Goal: Transaction & Acquisition: Purchase product/service

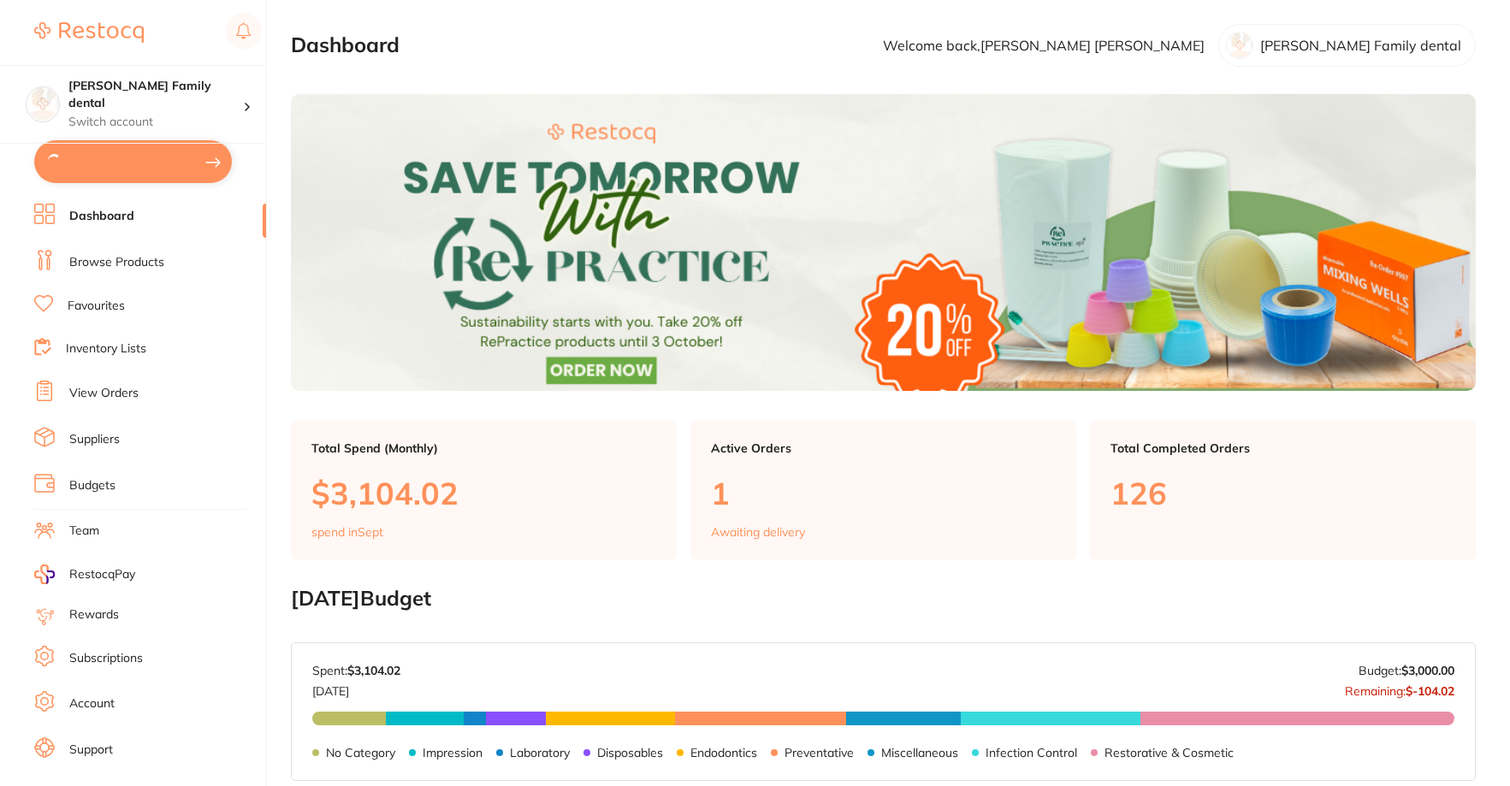
type input "8"
click at [124, 269] on link "Browse Products" at bounding box center [116, 260] width 95 height 17
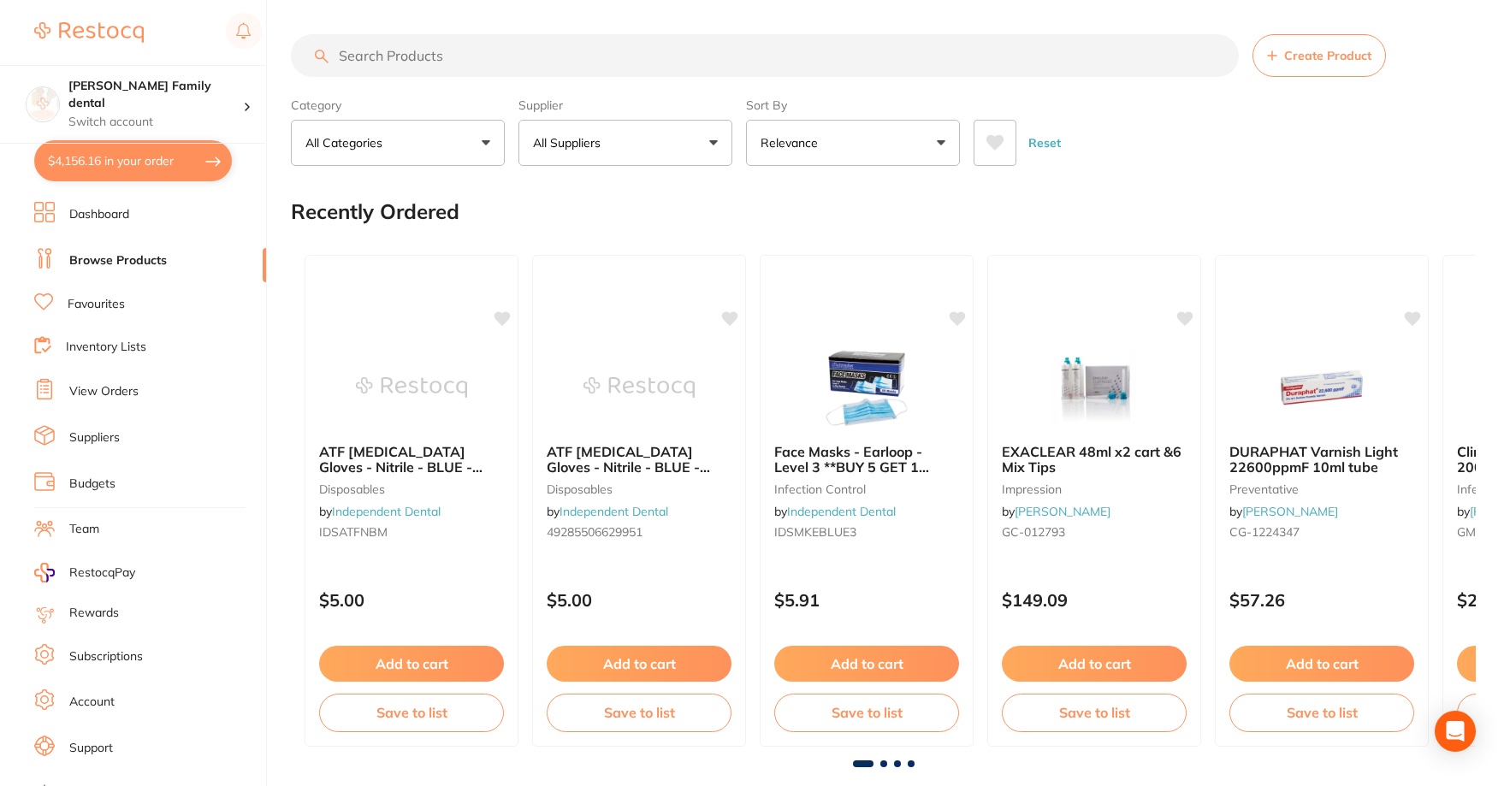
click at [638, 138] on button "All Suppliers" at bounding box center [626, 143] width 214 height 46
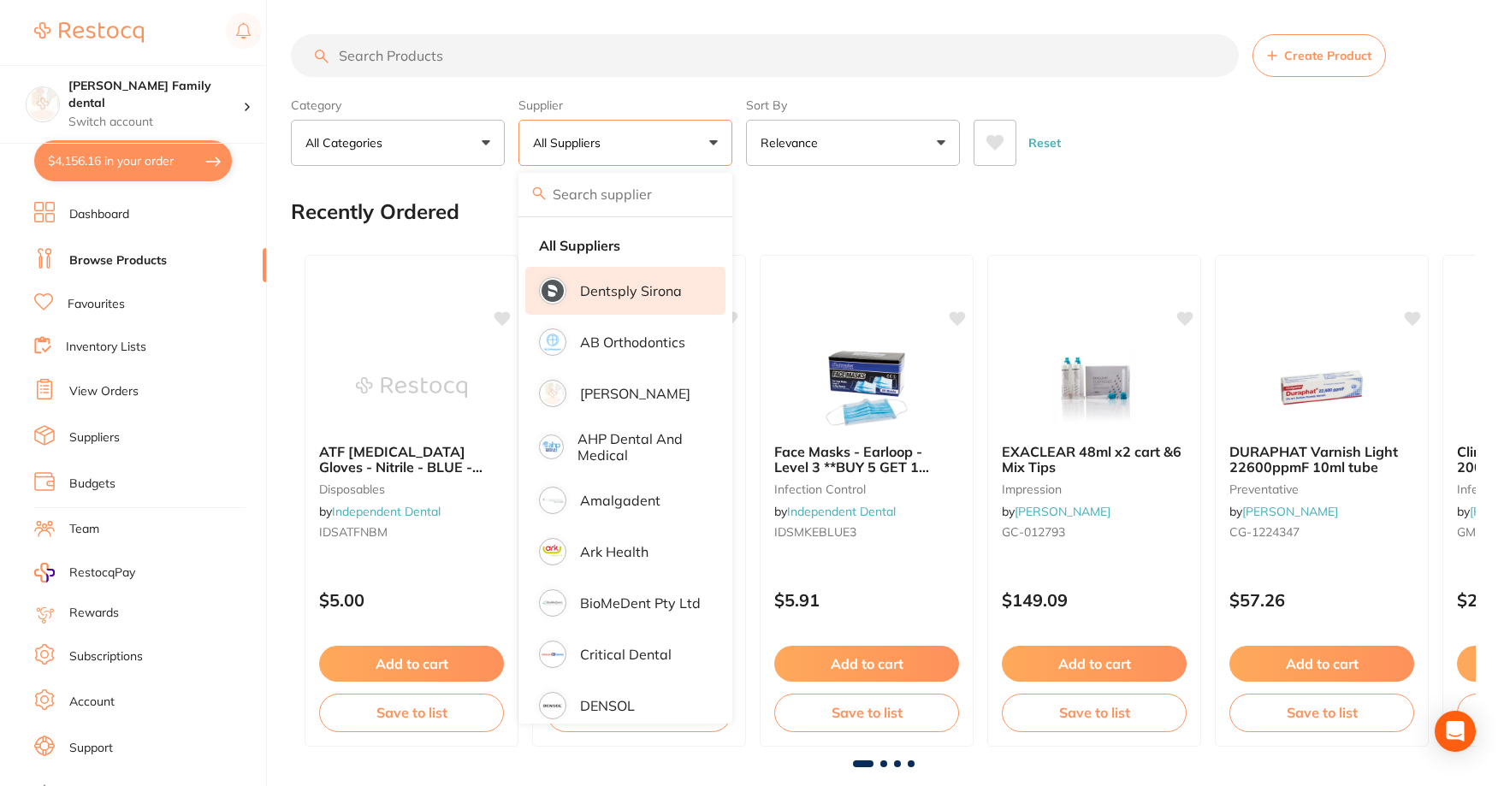
click at [590, 306] on li "Dentsply Sirona" at bounding box center [625, 291] width 200 height 48
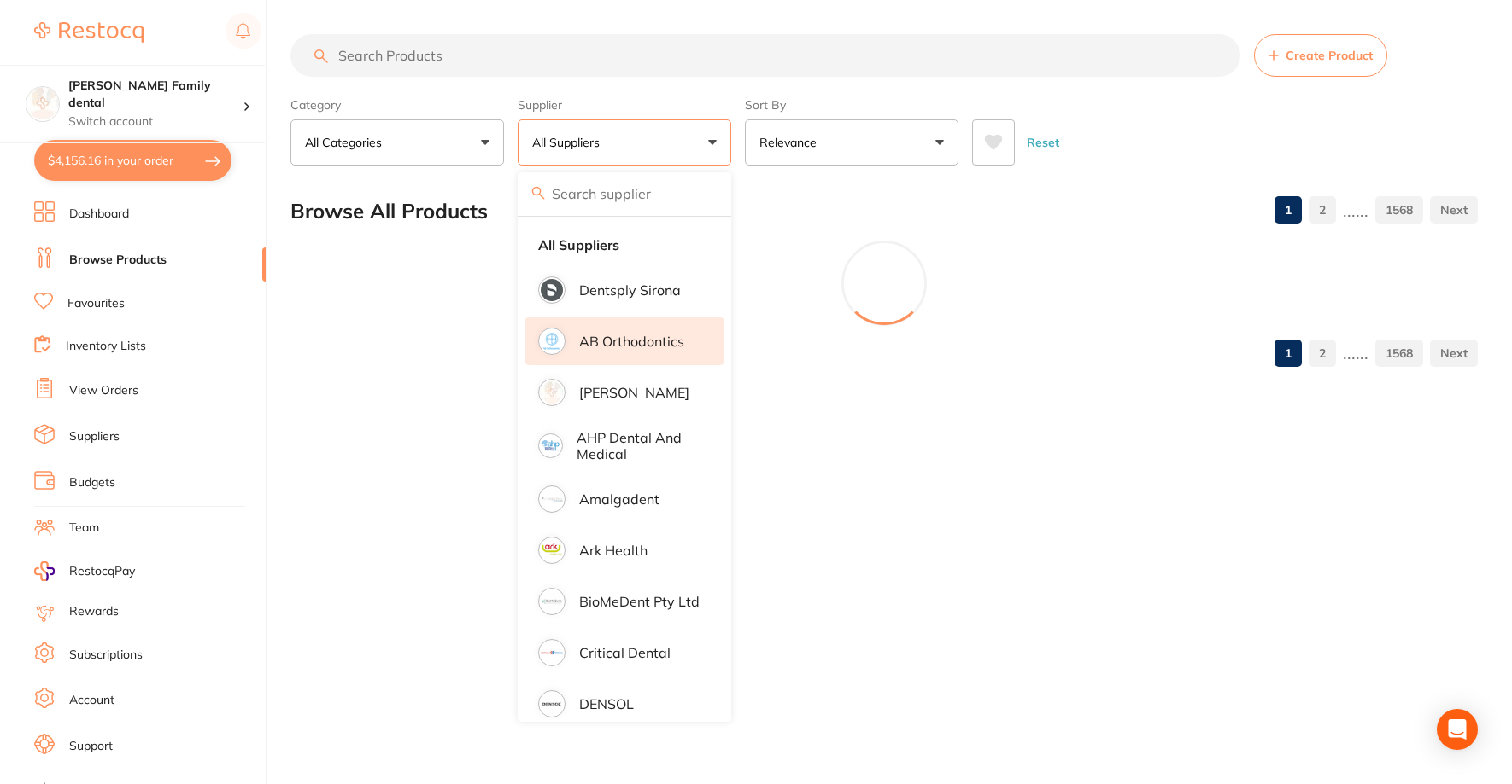
click at [595, 337] on p "AB Orthodontics" at bounding box center [631, 341] width 105 height 15
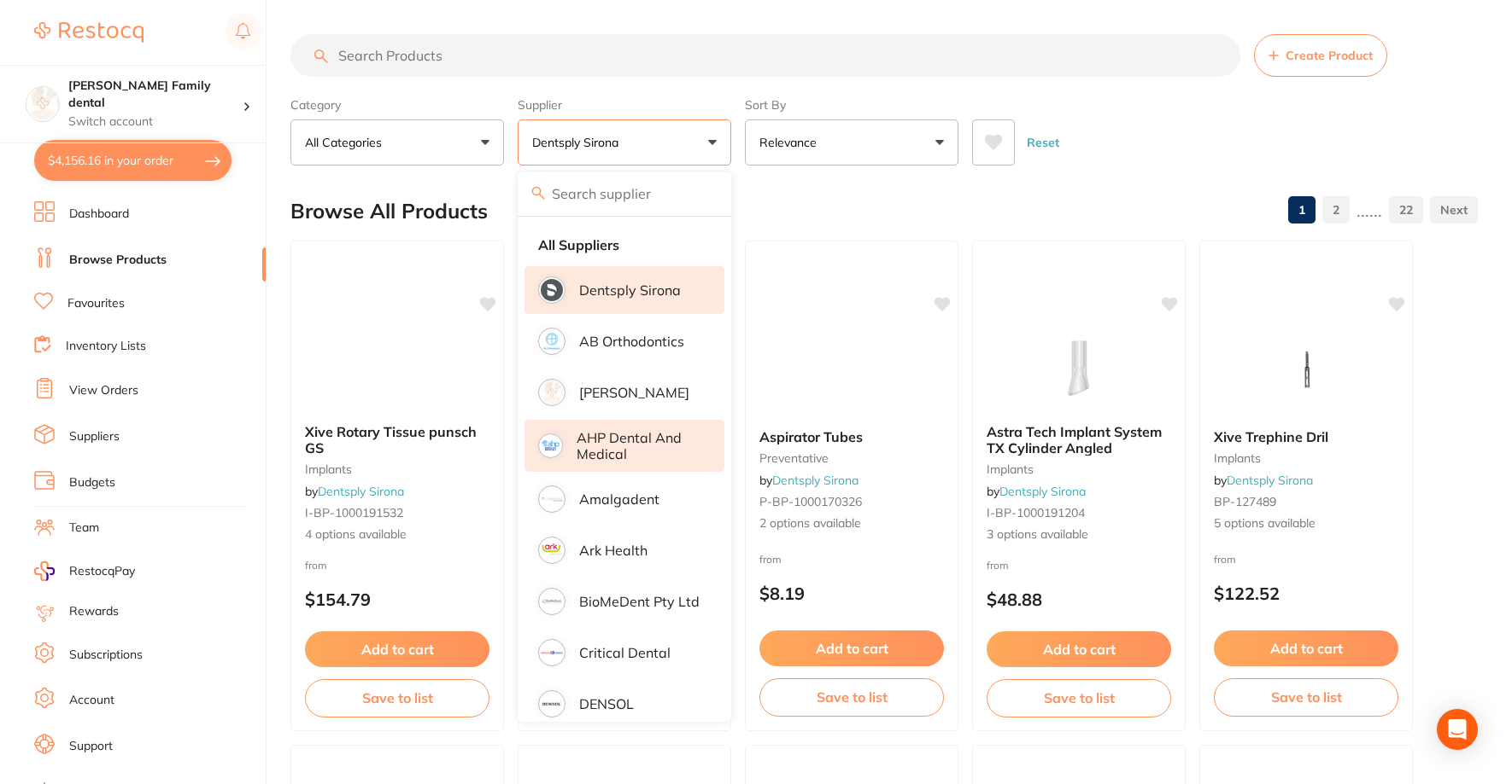
click at [598, 394] on p "[PERSON_NAME]" at bounding box center [634, 392] width 110 height 15
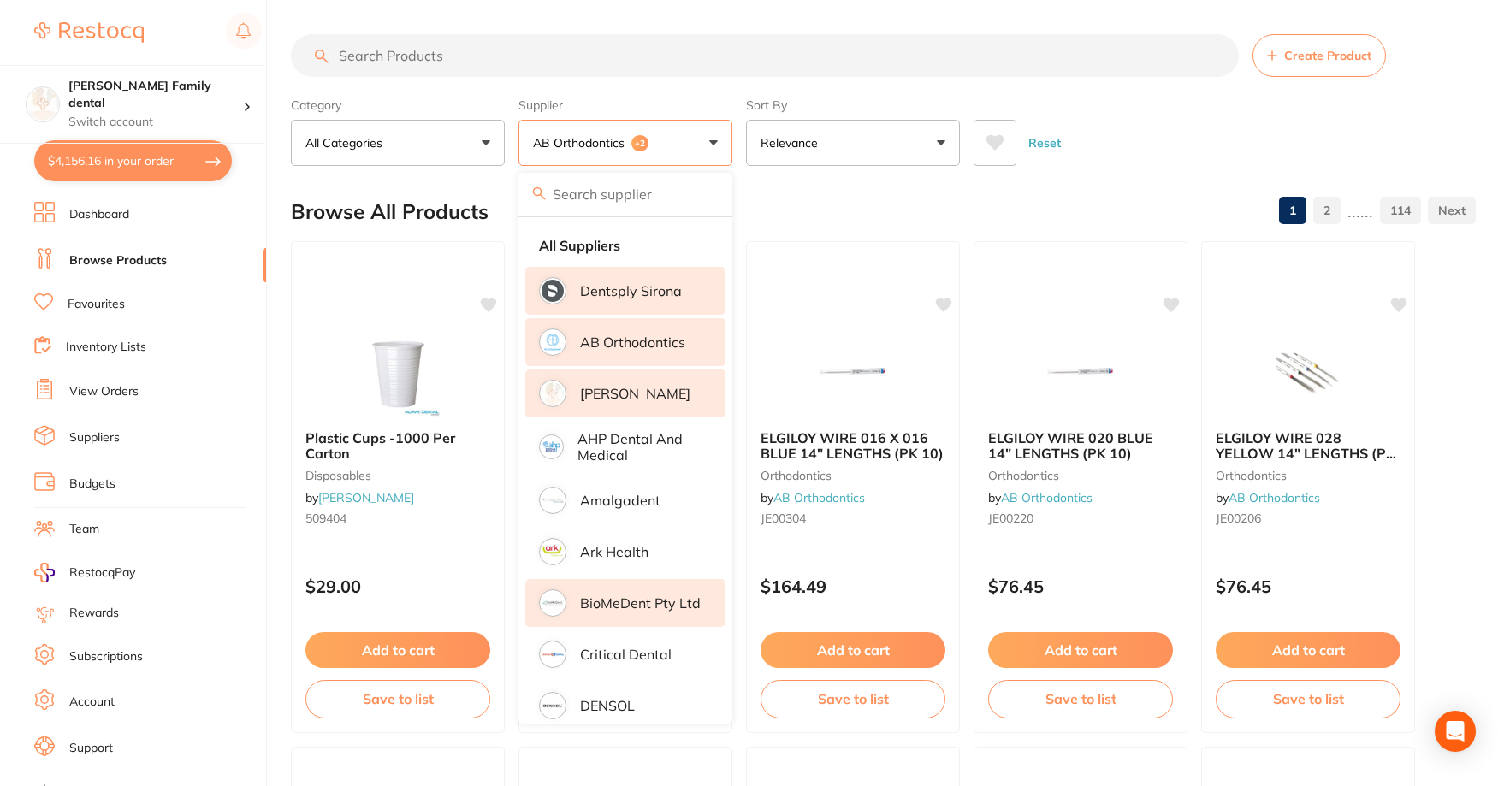
click at [603, 545] on p "Ark Health" at bounding box center [614, 551] width 68 height 15
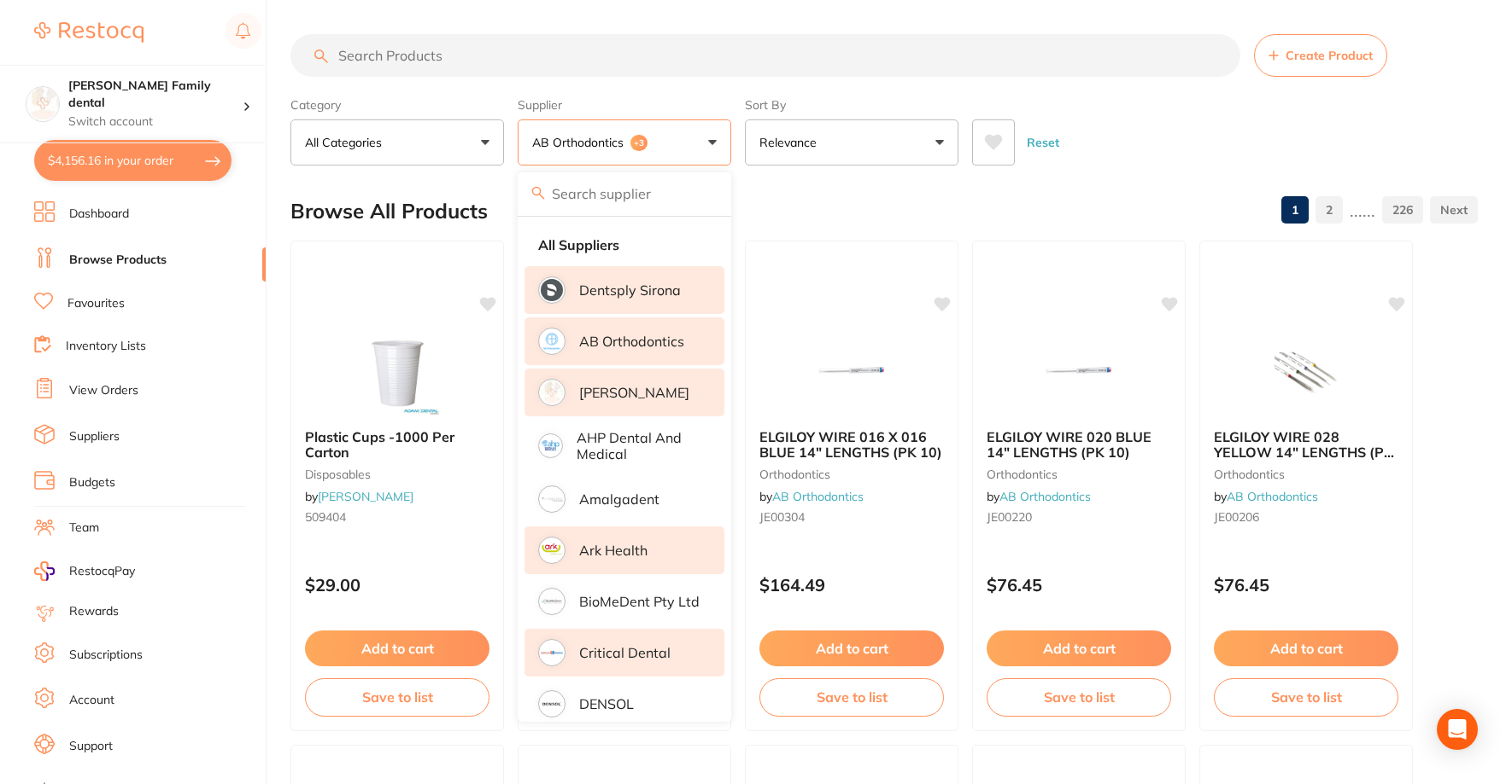
click at [602, 648] on p "Critical Dental" at bounding box center [625, 652] width 92 height 15
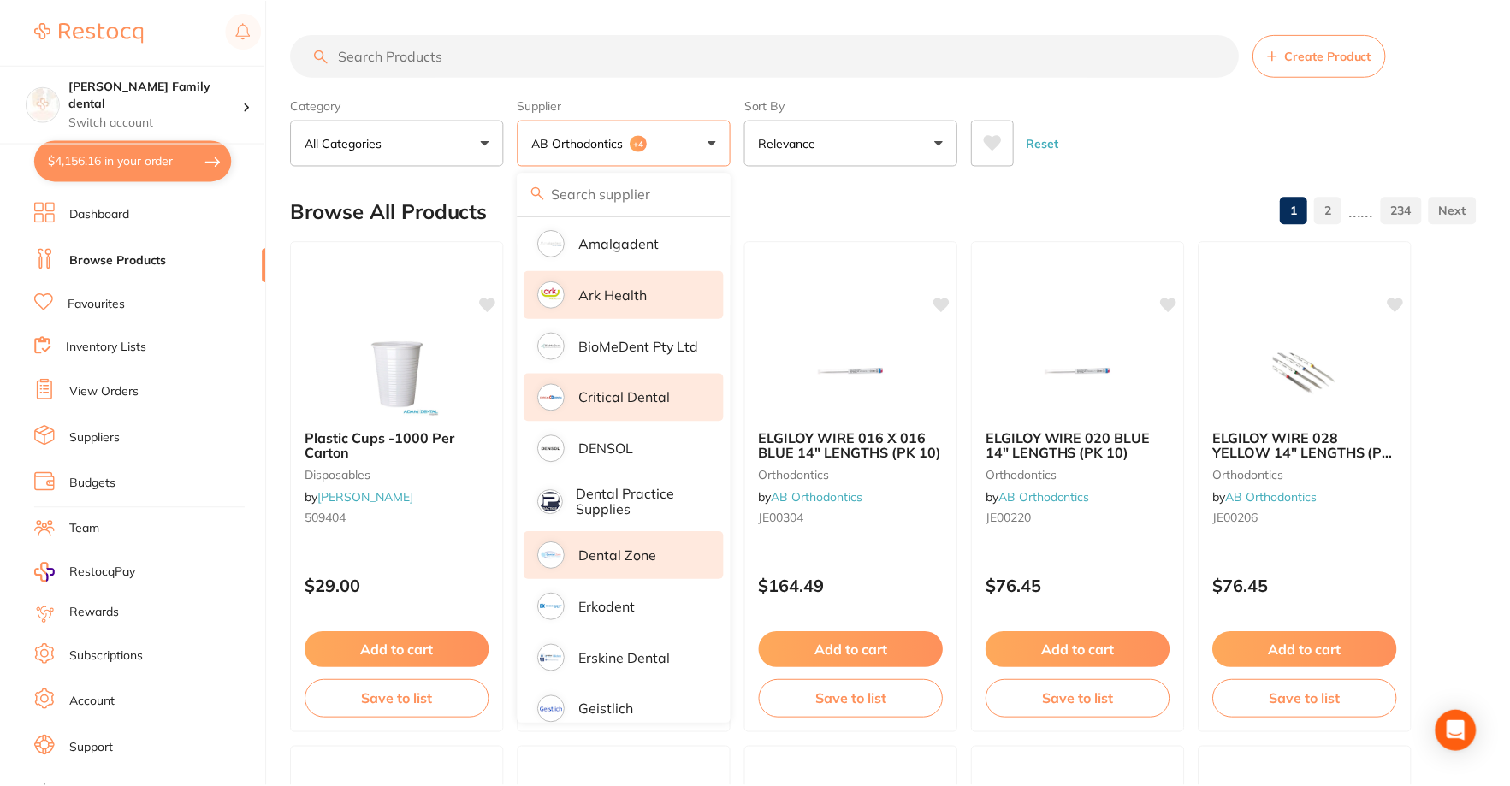
scroll to position [428, 0]
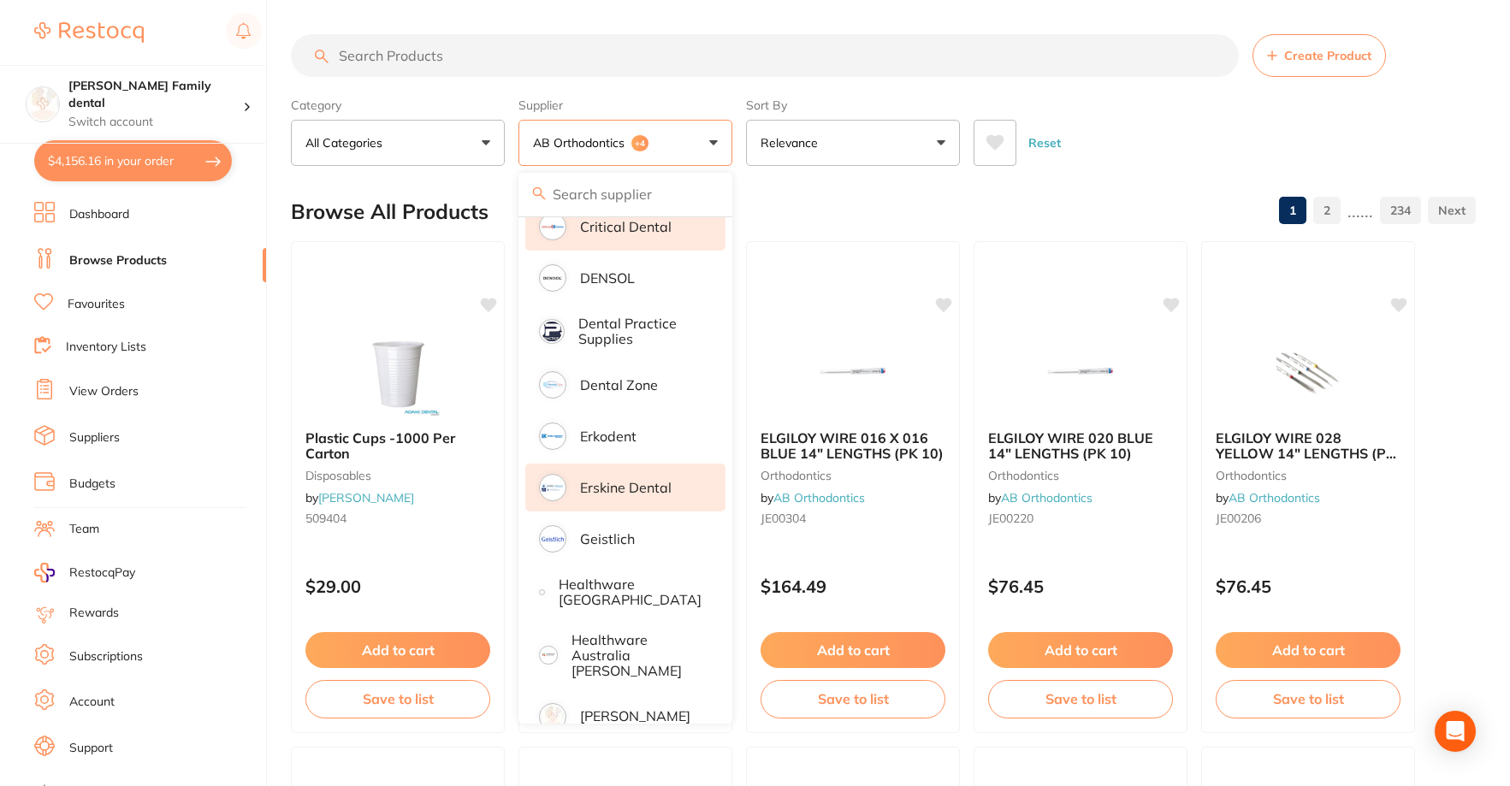
click at [623, 442] on p "Erkodent" at bounding box center [608, 436] width 56 height 15
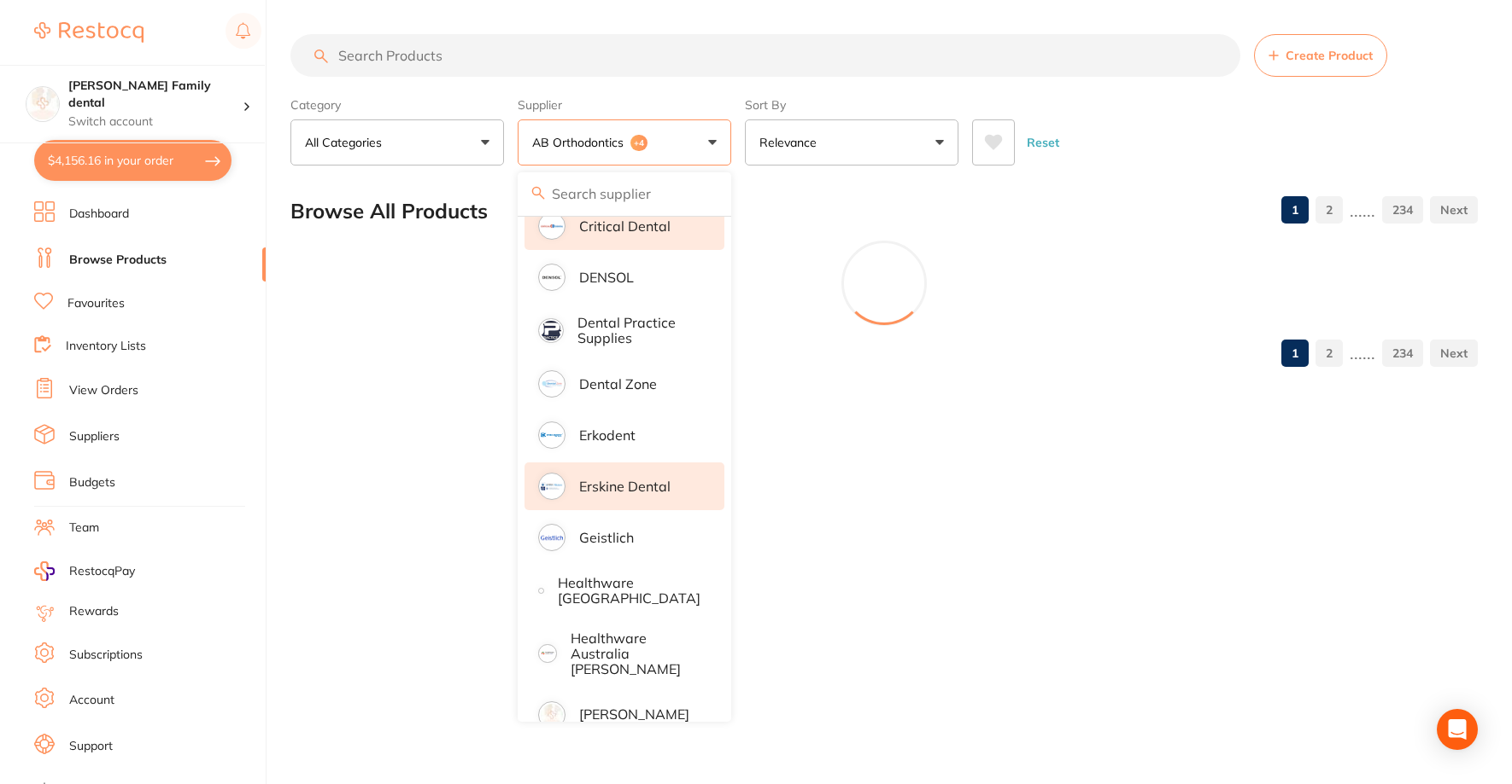
click at [622, 483] on p "Erskine Dental" at bounding box center [625, 486] width 92 height 15
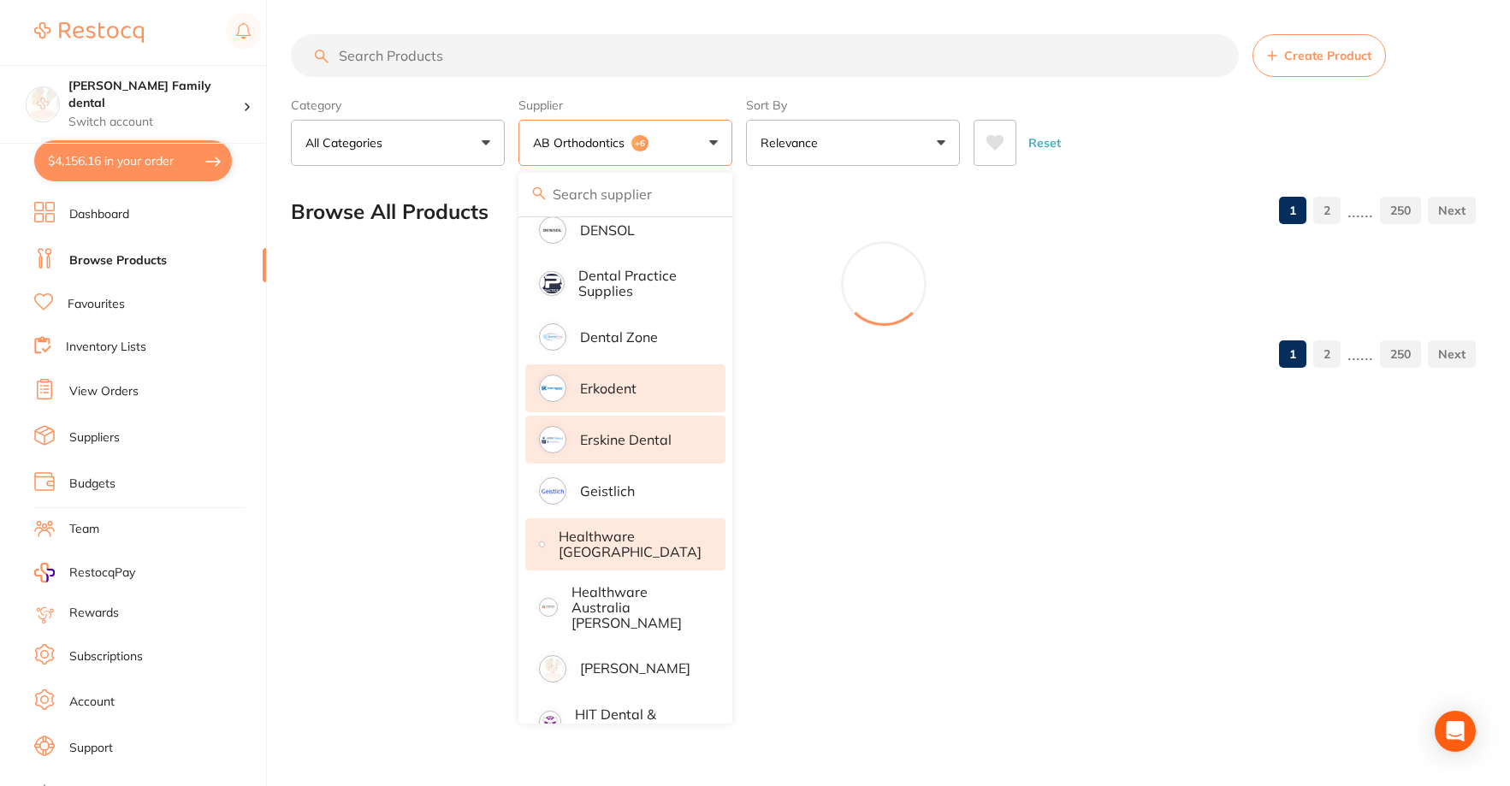
scroll to position [599, 0]
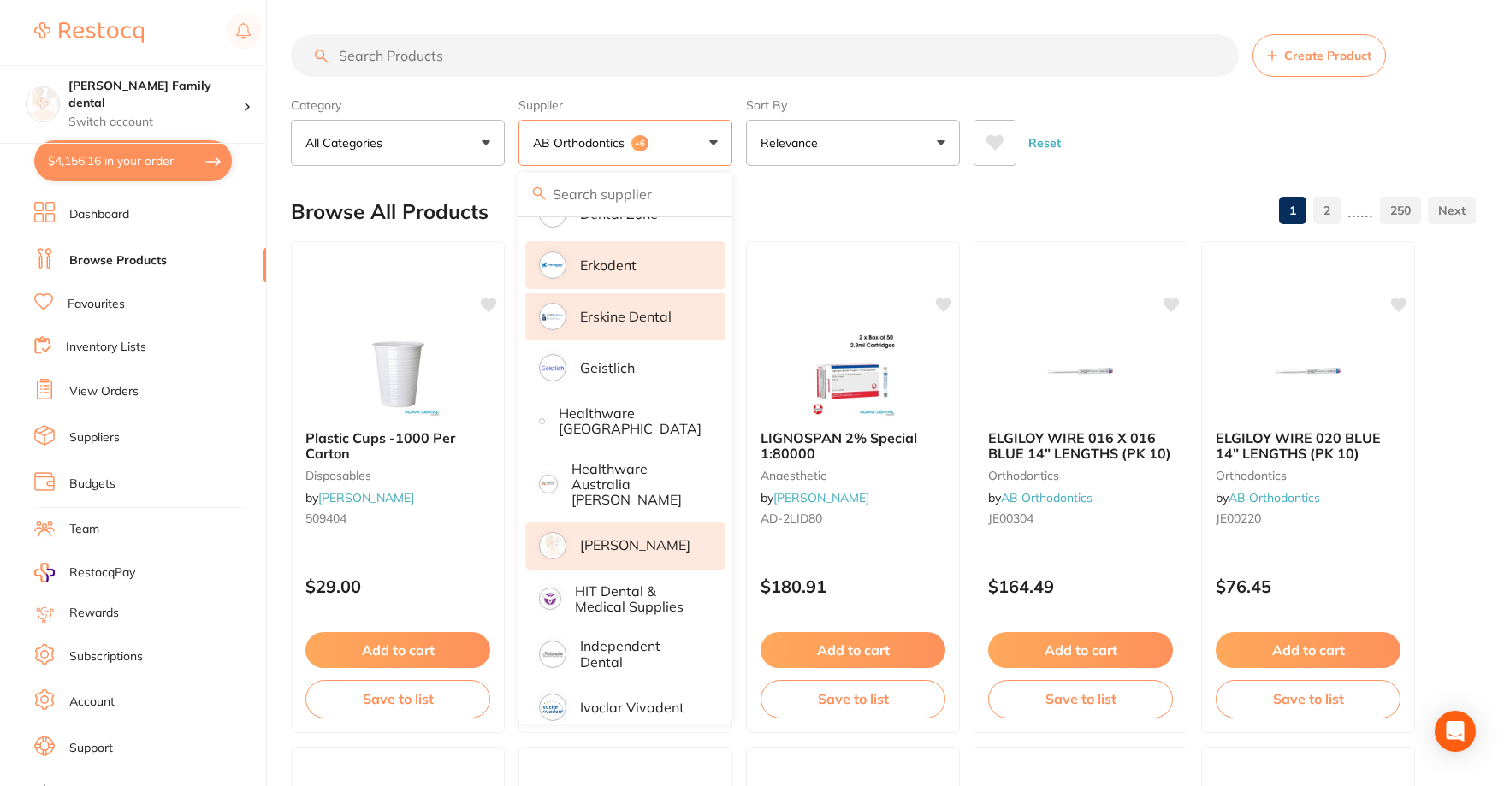
click at [592, 537] on p "[PERSON_NAME]" at bounding box center [635, 544] width 110 height 15
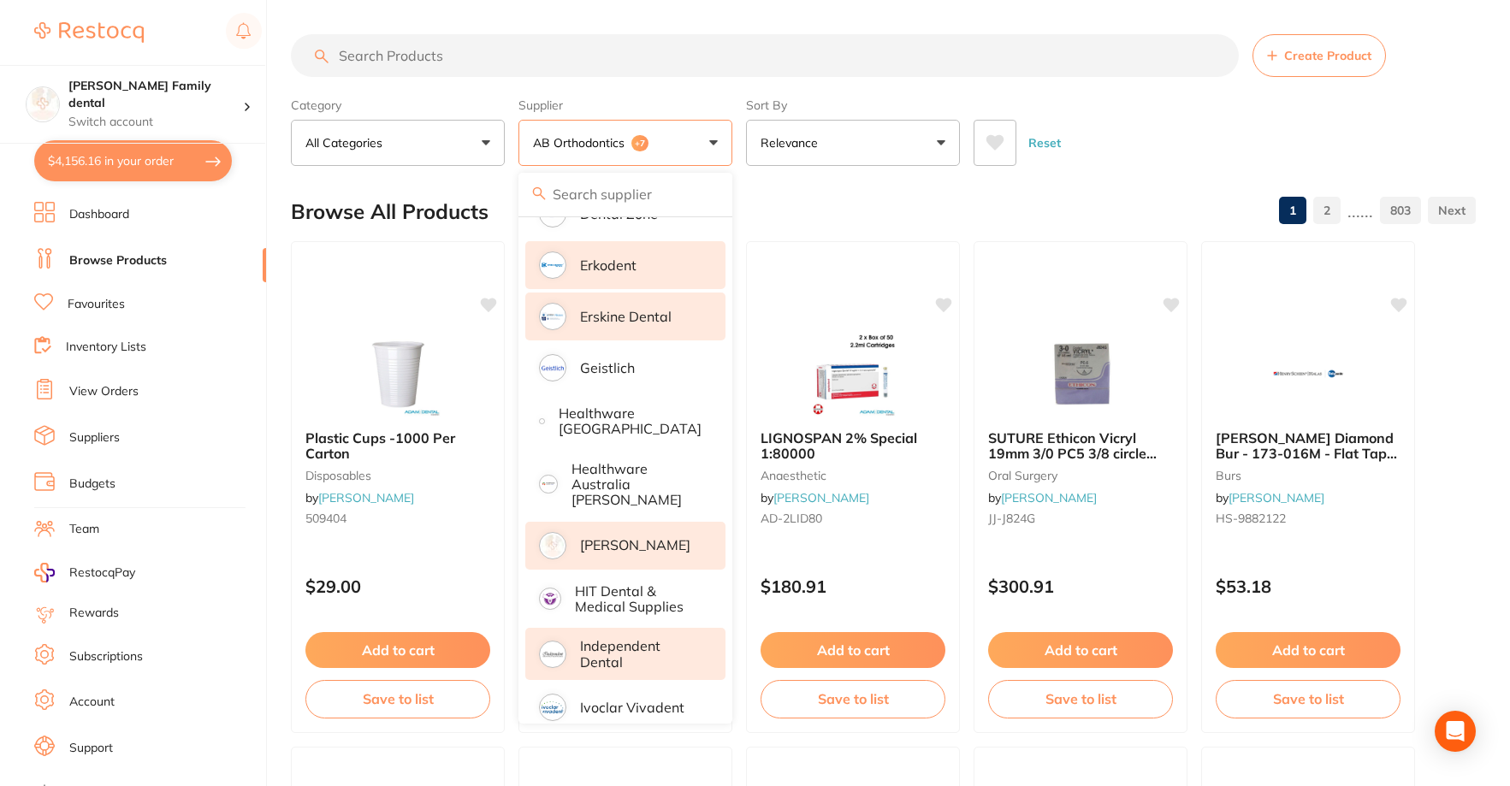
scroll to position [770, 0]
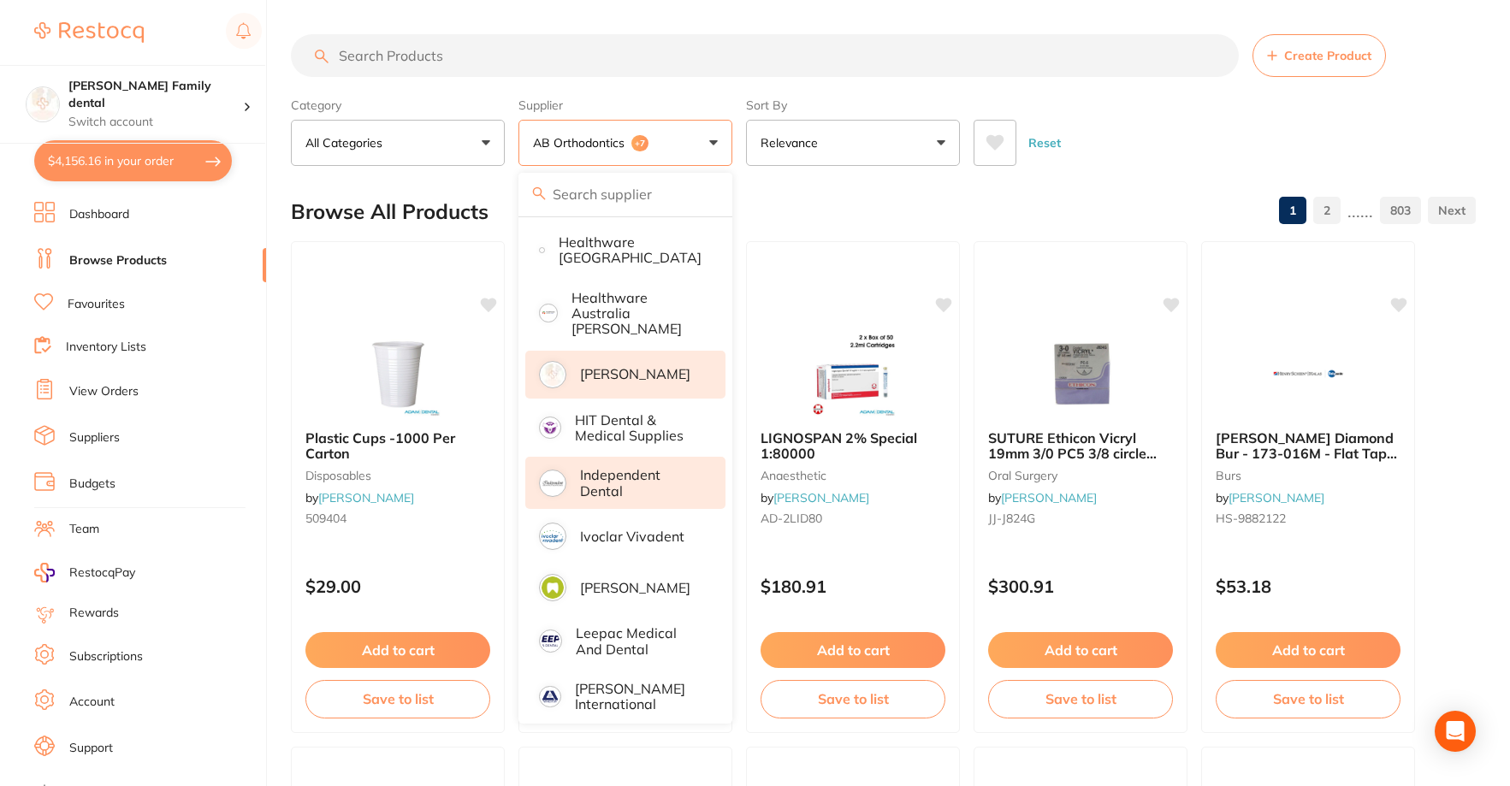
click at [615, 482] on p "Independent Dental" at bounding box center [641, 483] width 122 height 32
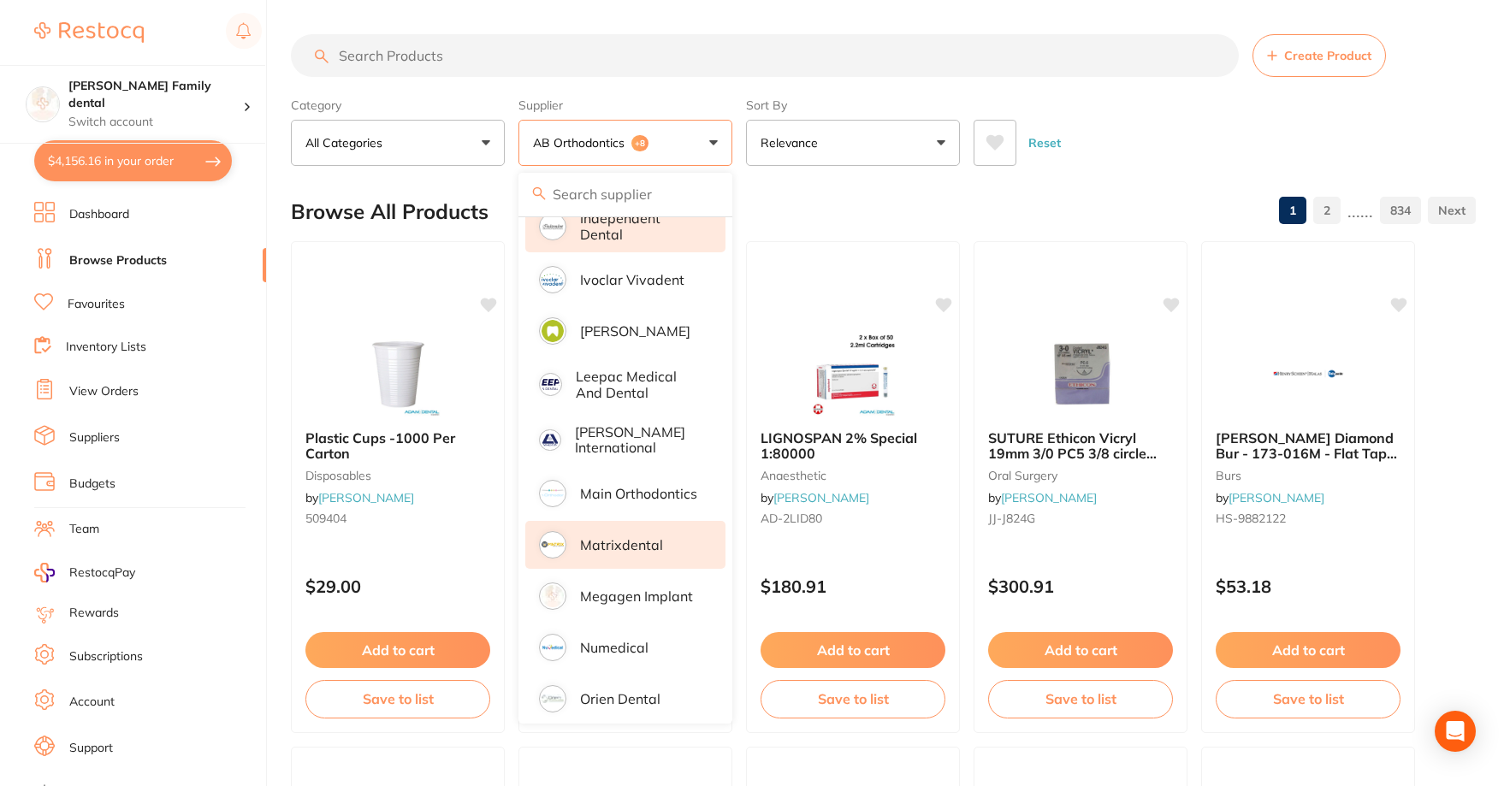
scroll to position [1112, 0]
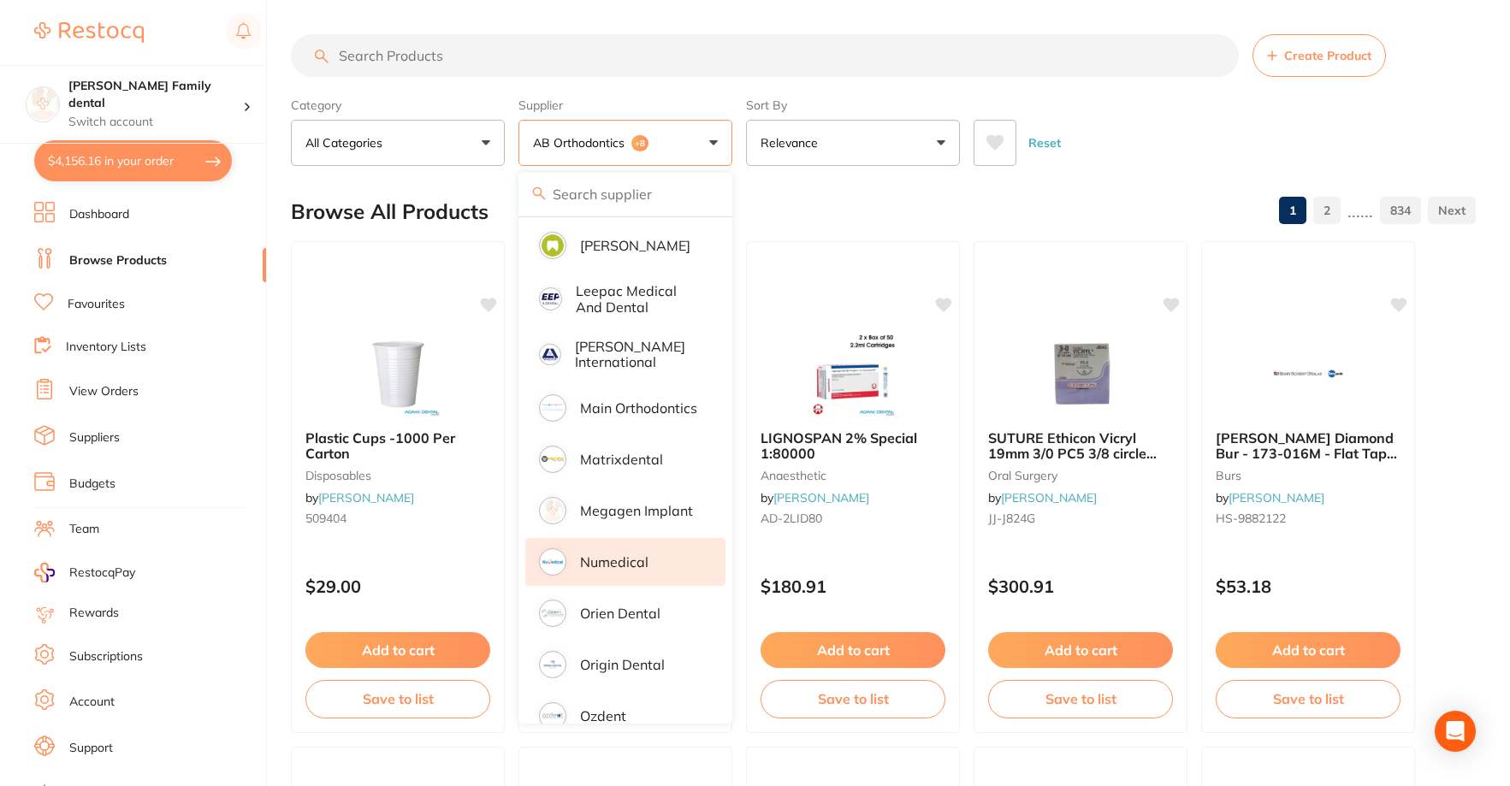
click at [602, 562] on li "Numedical" at bounding box center [625, 562] width 200 height 48
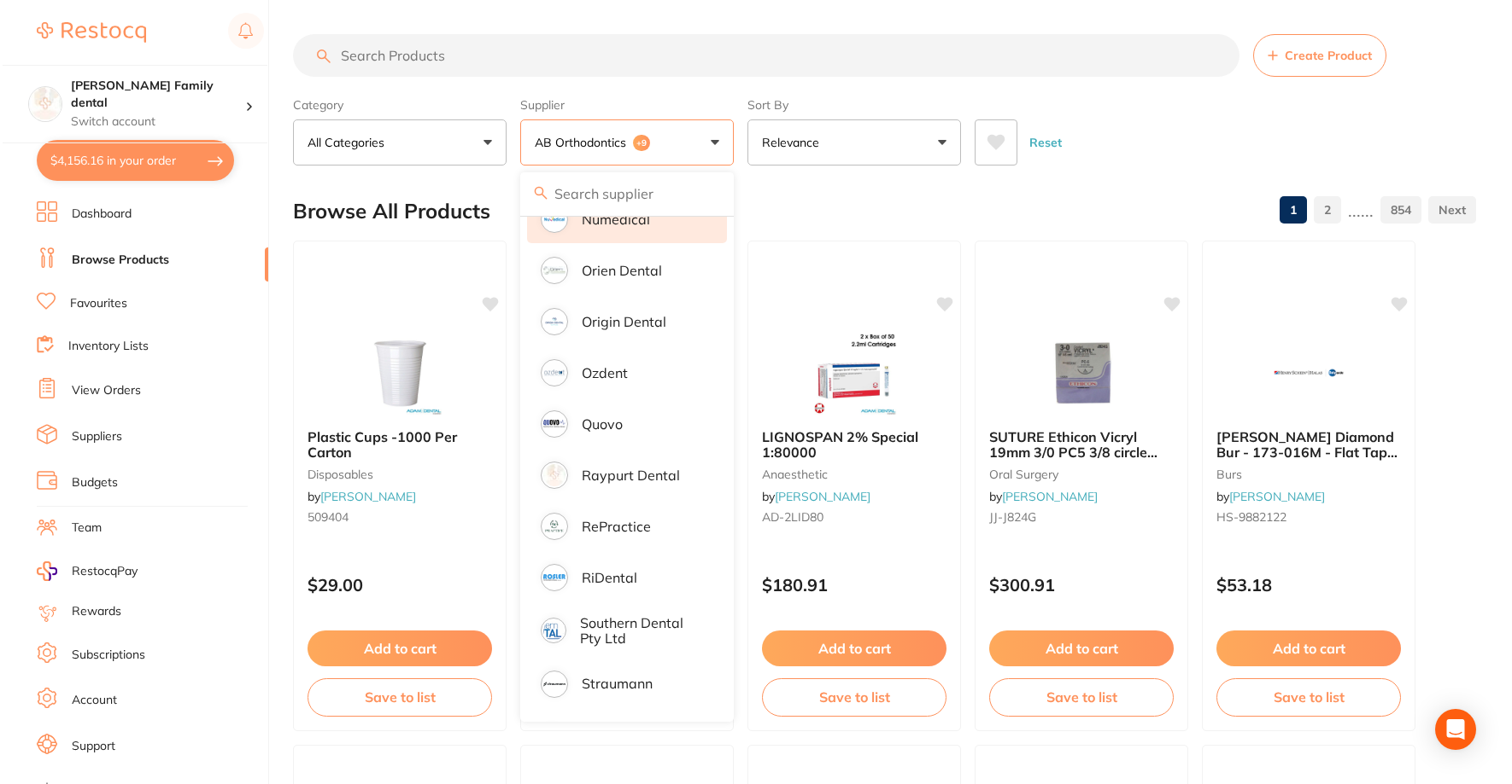
scroll to position [854, 0]
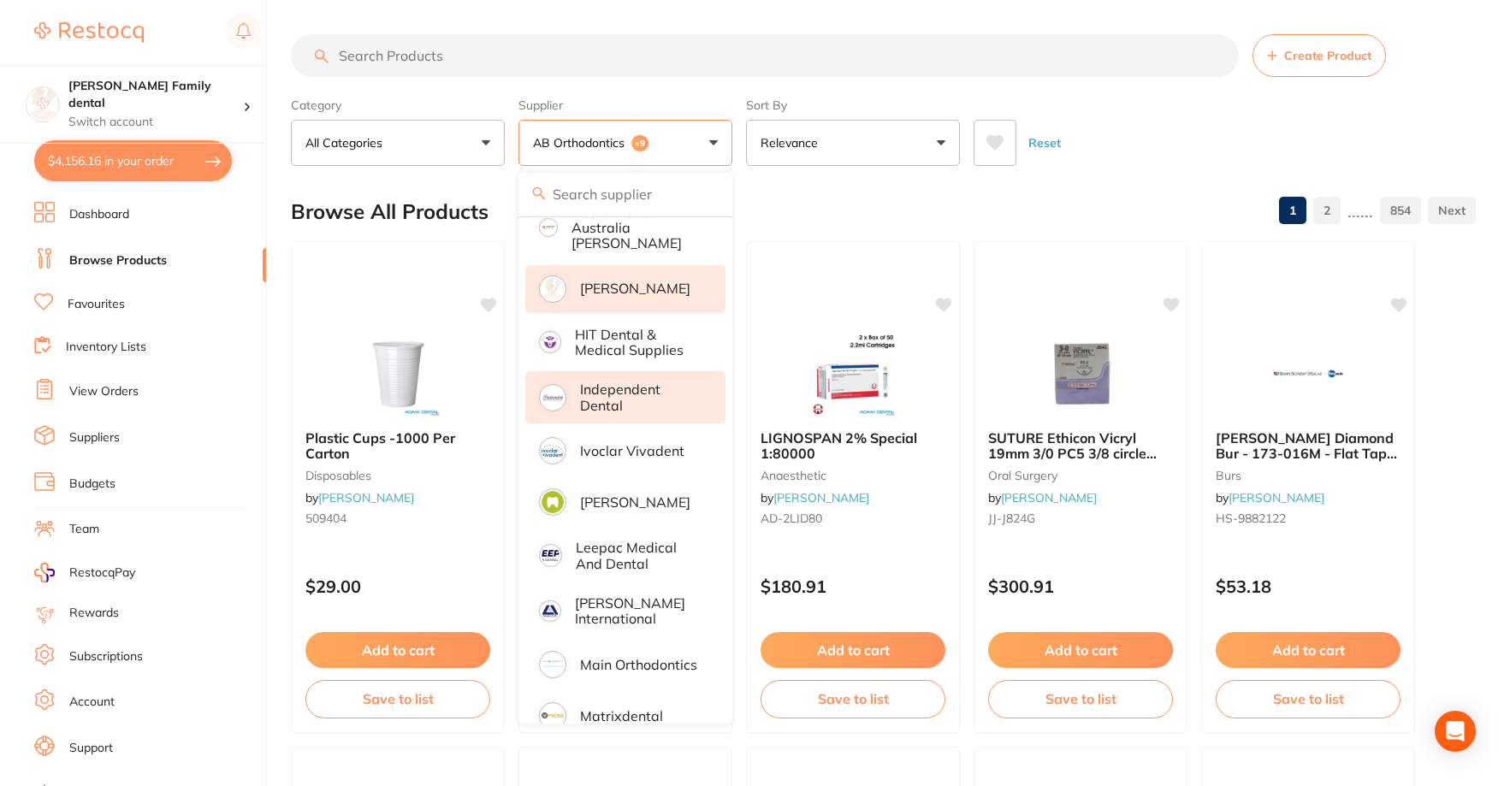
click at [464, 67] on input "search" at bounding box center [765, 55] width 948 height 43
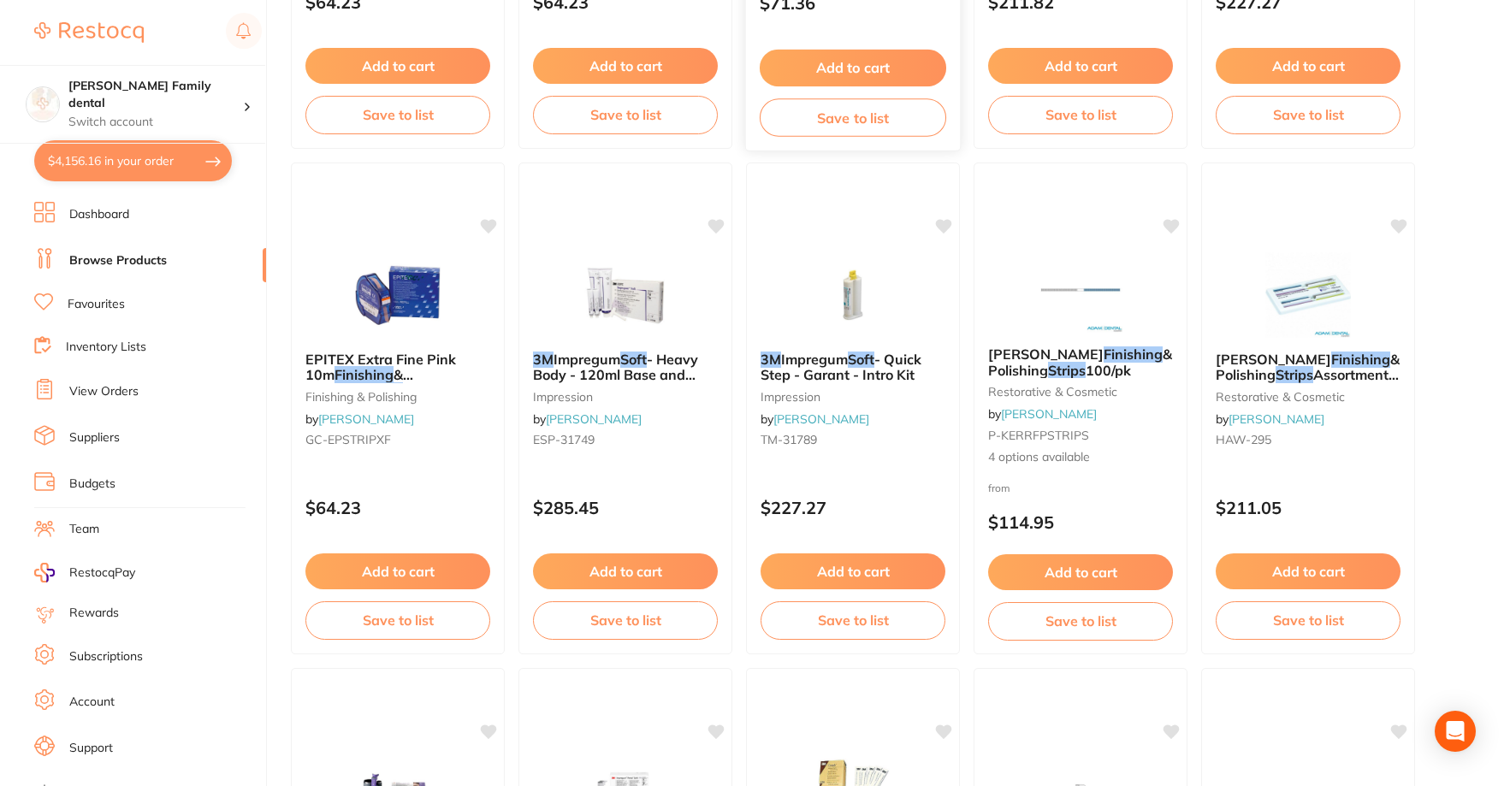
scroll to position [1626, 0]
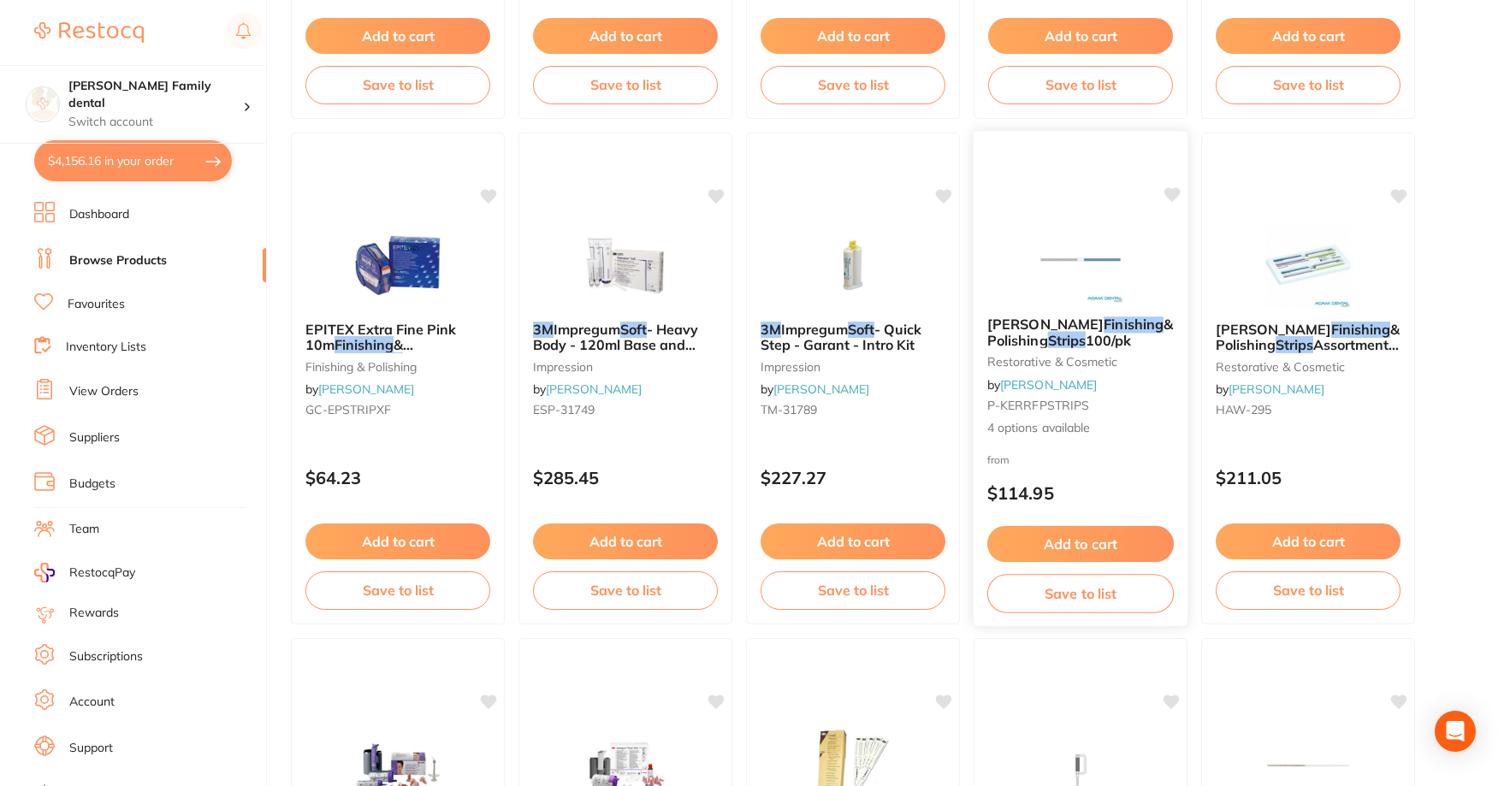
type input "3M soft lex finishing strips"
click at [1018, 317] on span "[PERSON_NAME]" at bounding box center [1046, 324] width 116 height 17
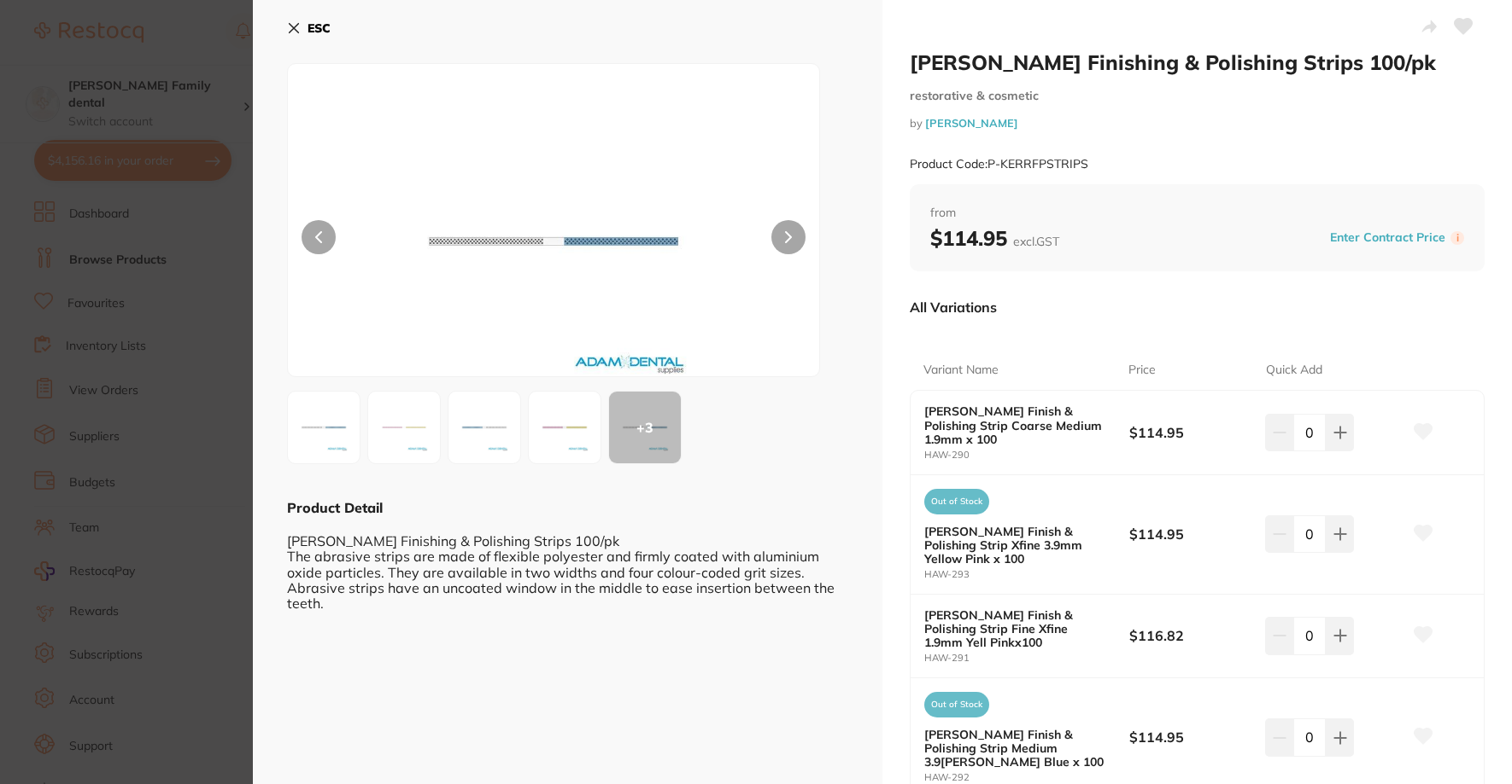
click at [298, 27] on icon at bounding box center [294, 28] width 14 height 14
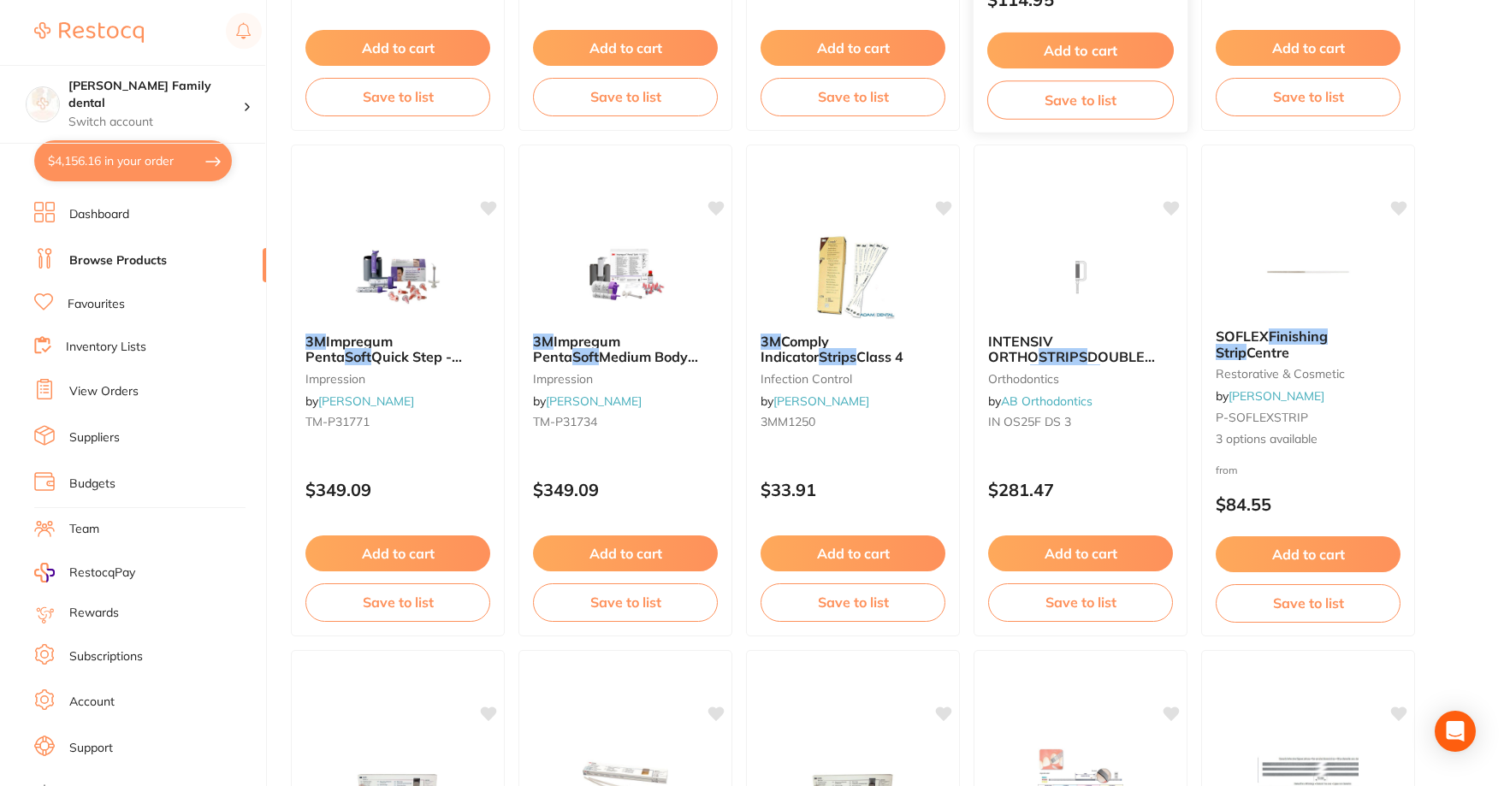
scroll to position [2139, 0]
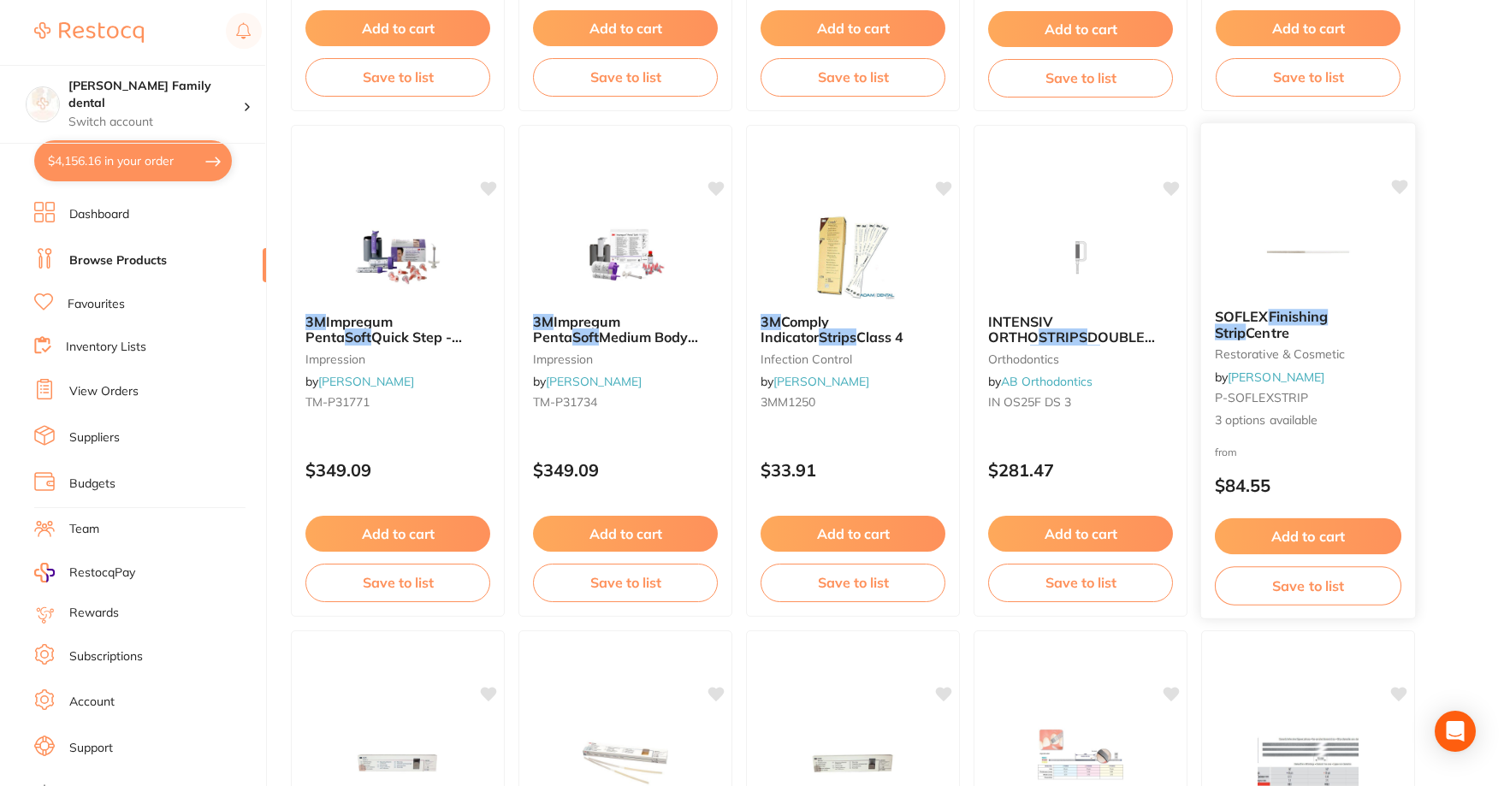
click at [1226, 320] on span "SOFLEX" at bounding box center [1242, 316] width 54 height 17
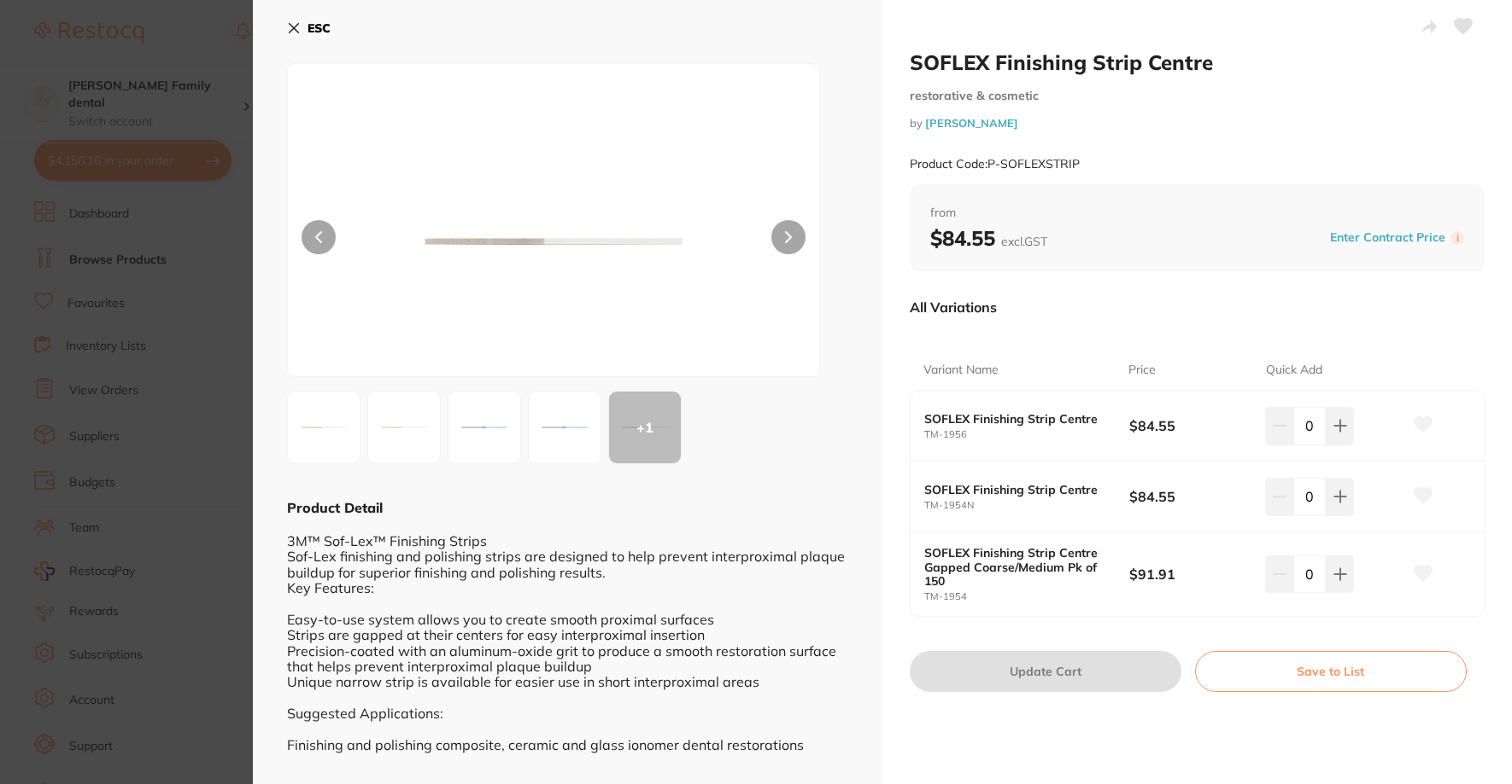
click at [794, 228] on button at bounding box center [788, 237] width 34 height 34
click at [305, 235] on button at bounding box center [318, 237] width 34 height 34
click at [1329, 434] on button at bounding box center [1339, 426] width 28 height 38
type input "1"
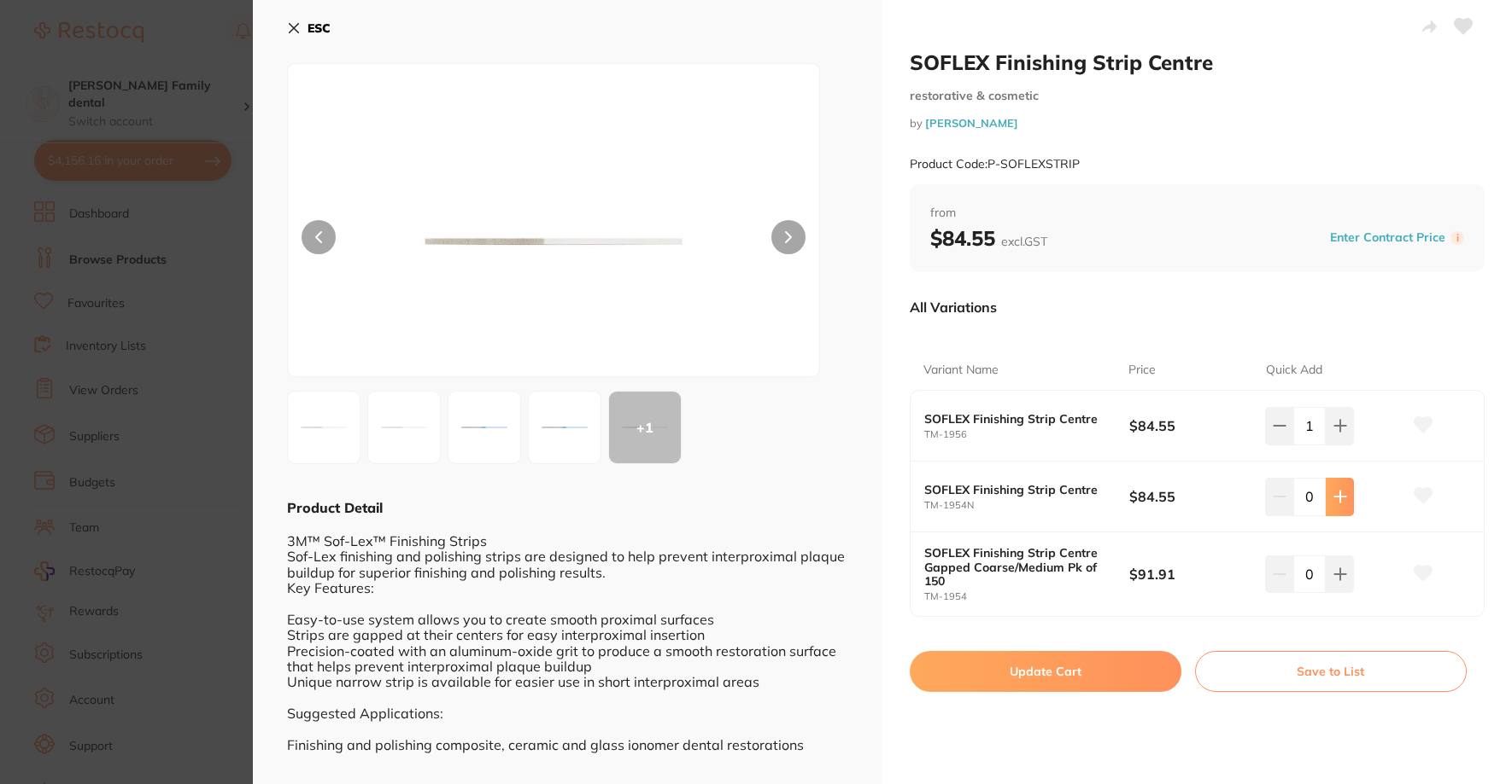
click at [1340, 496] on icon at bounding box center [1340, 497] width 14 height 14
type input "1"
click at [1051, 667] on button "Update Cart" at bounding box center [1045, 671] width 271 height 41
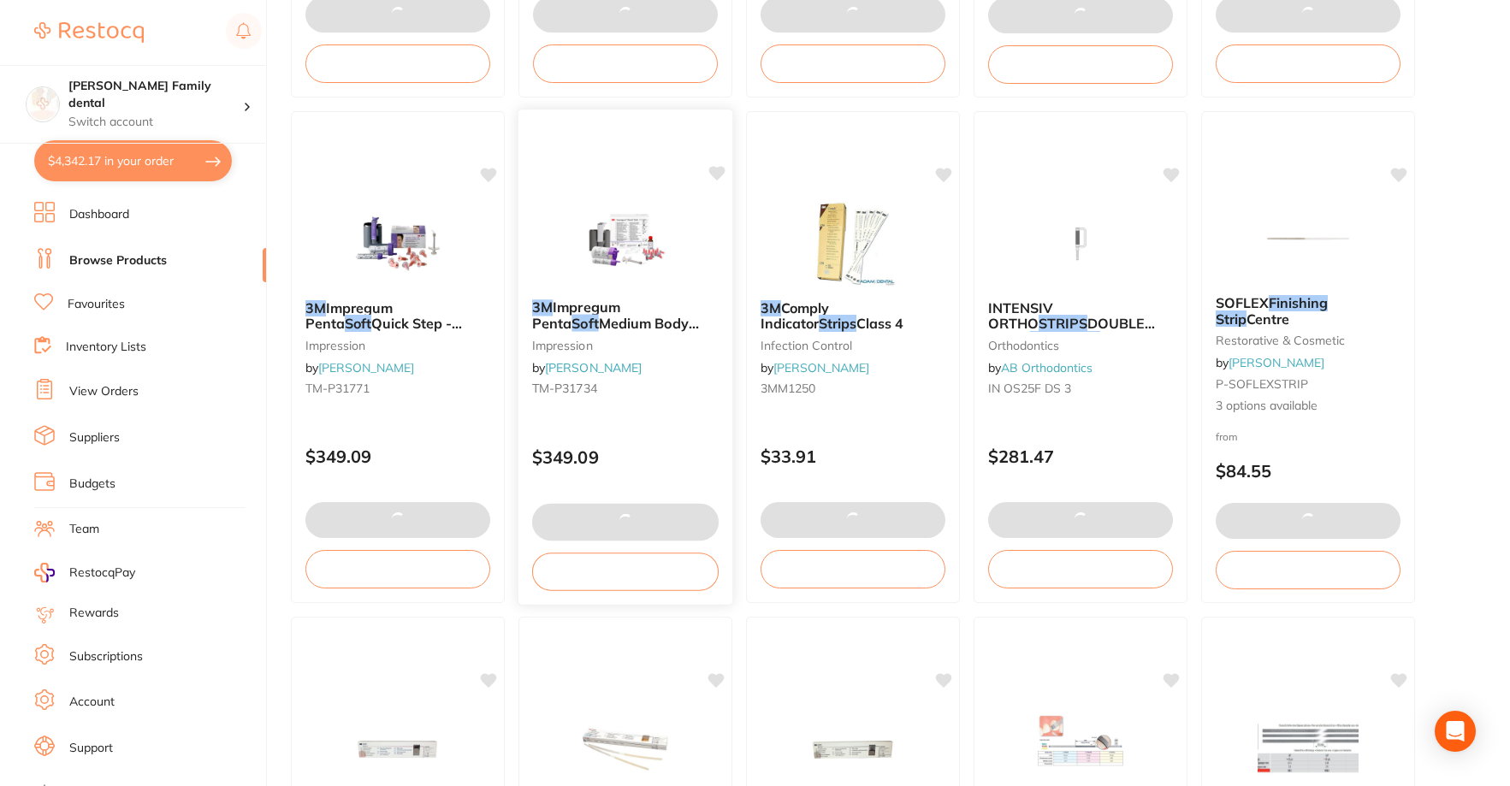
scroll to position [1797, 0]
